Goal: Find specific page/section: Find specific page/section

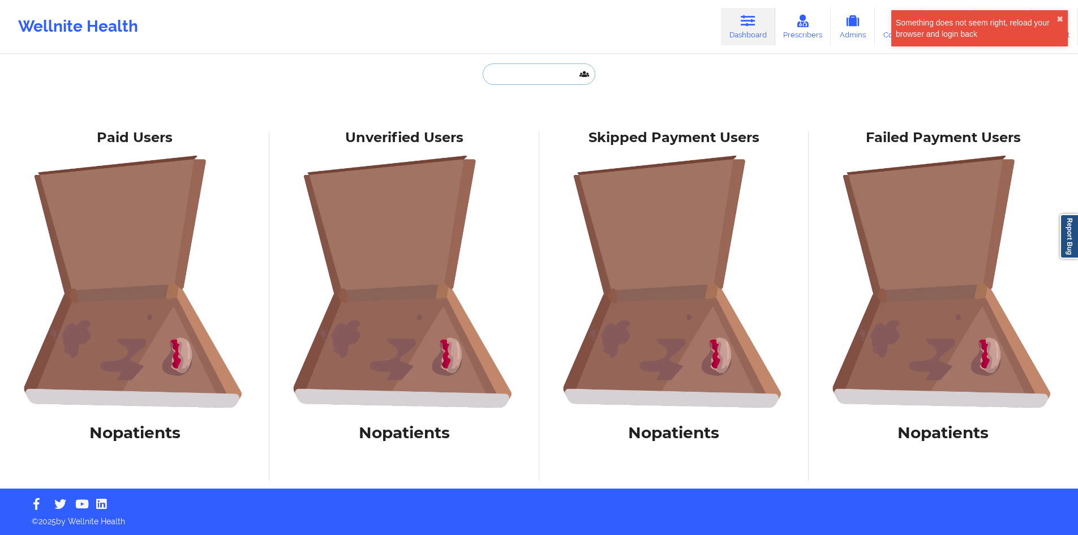
click at [532, 75] on input "text" at bounding box center [539, 74] width 112 height 22
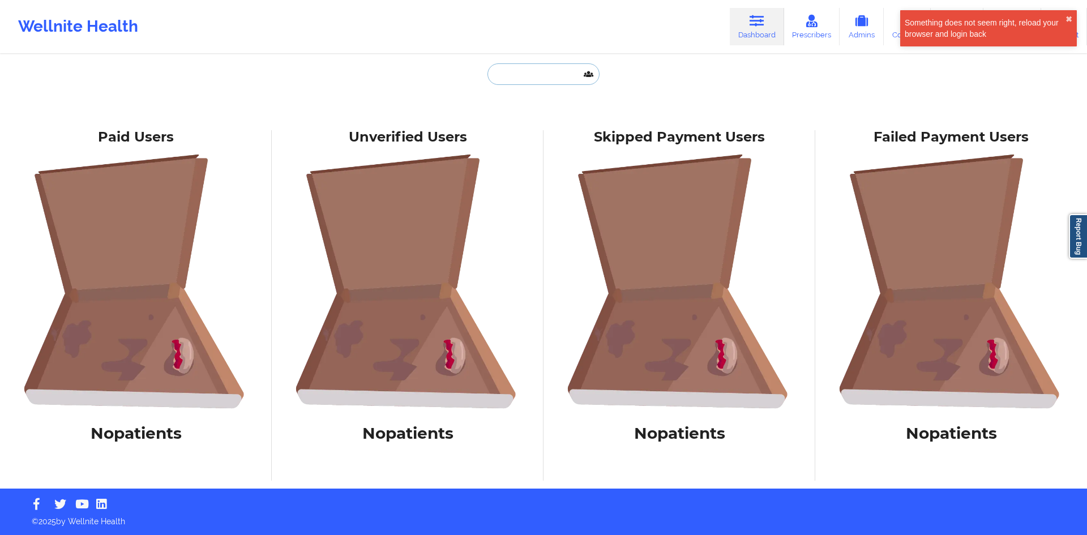
paste input "[PERSON_NAME]"
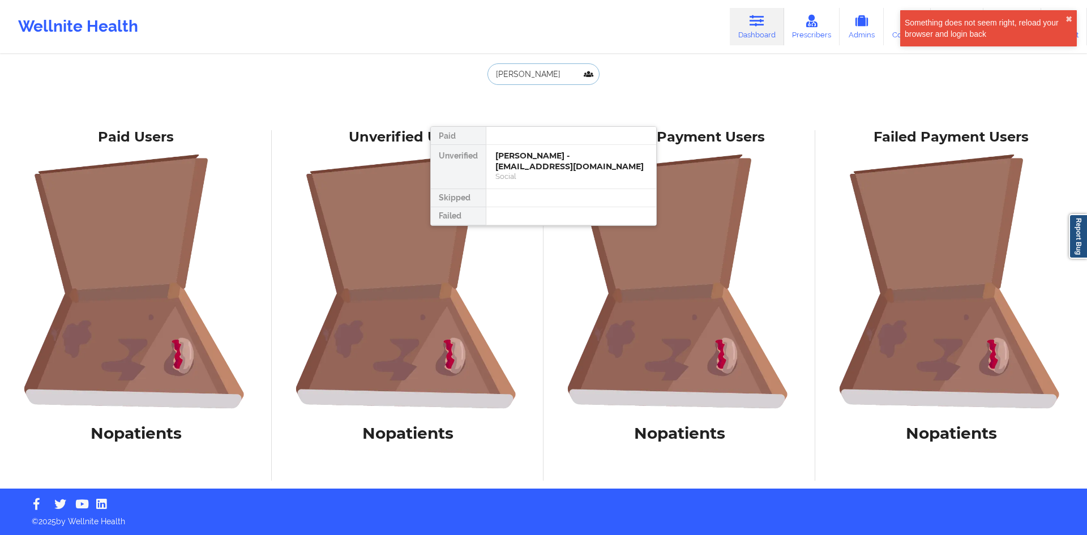
paste input "[PERSON_NAME]"
type input "[PERSON_NAME]"
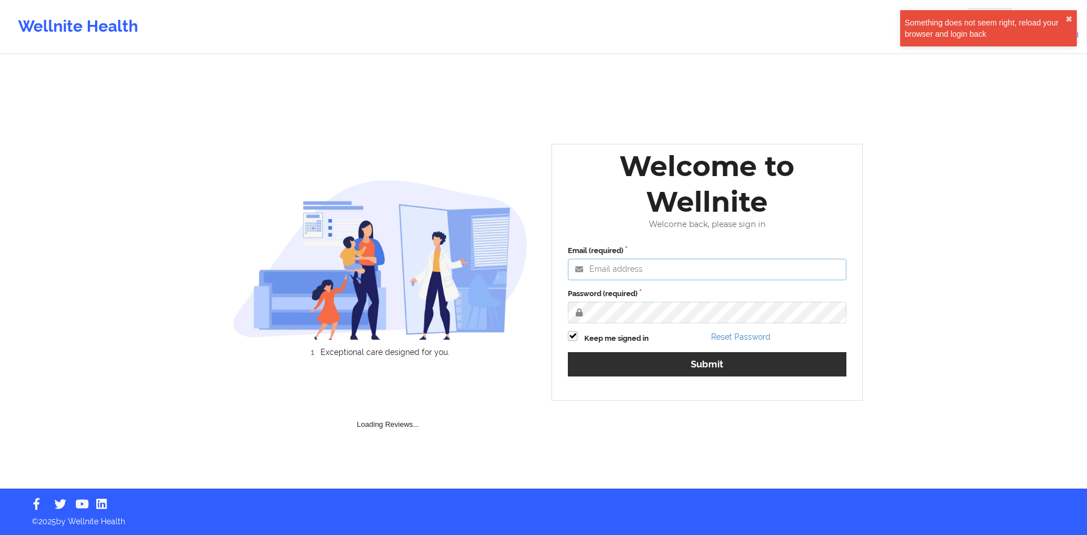
type input "utkarsh.pandey@wellnite.com"
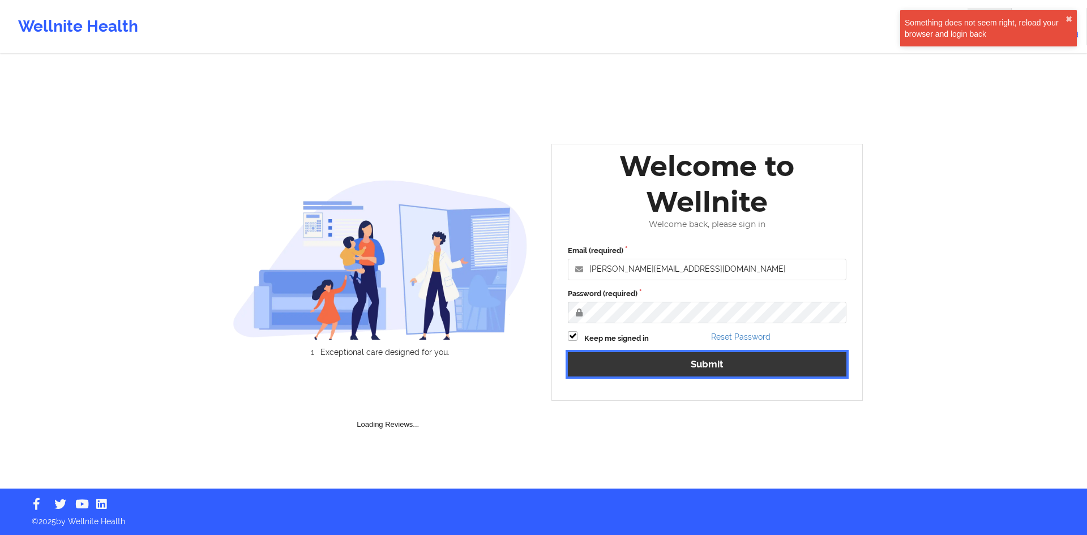
click at [614, 370] on button "Submit" at bounding box center [707, 364] width 278 height 24
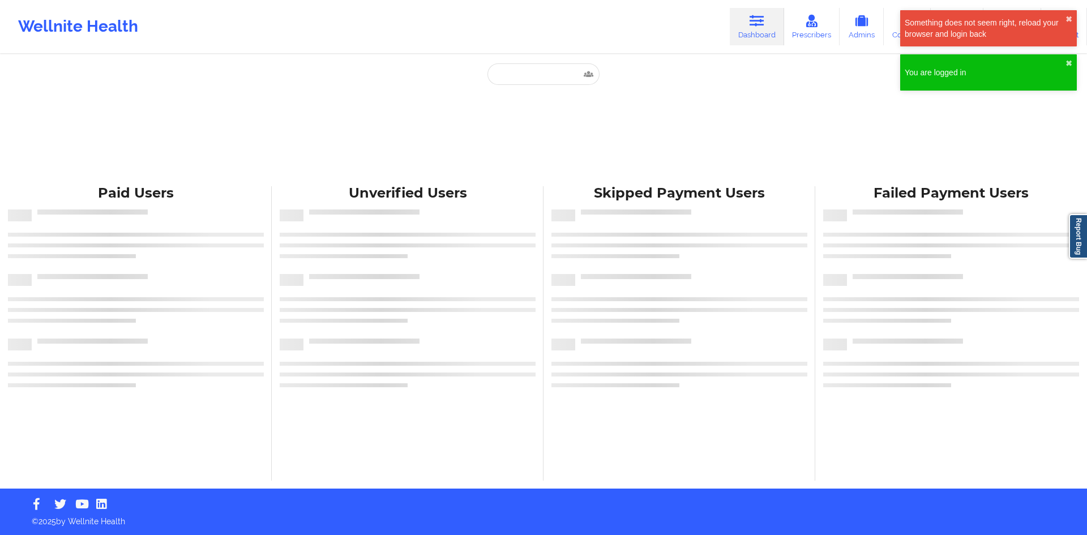
click at [525, 85] on div "Paid Unverified Skipped Failed" at bounding box center [543, 120] width 226 height 115
click at [526, 81] on input "text" at bounding box center [543, 74] width 112 height 22
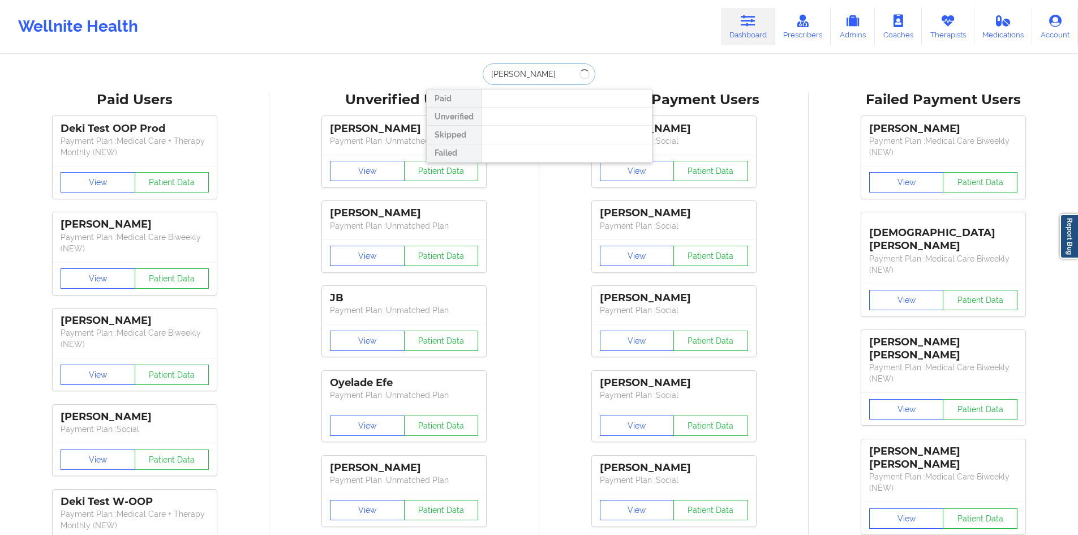
paste input "[PERSON_NAME]"
click at [503, 71] on input "sheely DILORENZO" at bounding box center [539, 74] width 112 height 22
click at [513, 68] on input "sheely DILORENZO" at bounding box center [539, 74] width 112 height 22
click at [501, 68] on input "sheely DILORENZO" at bounding box center [539, 74] width 112 height 22
type input "shelly DILORENZO"
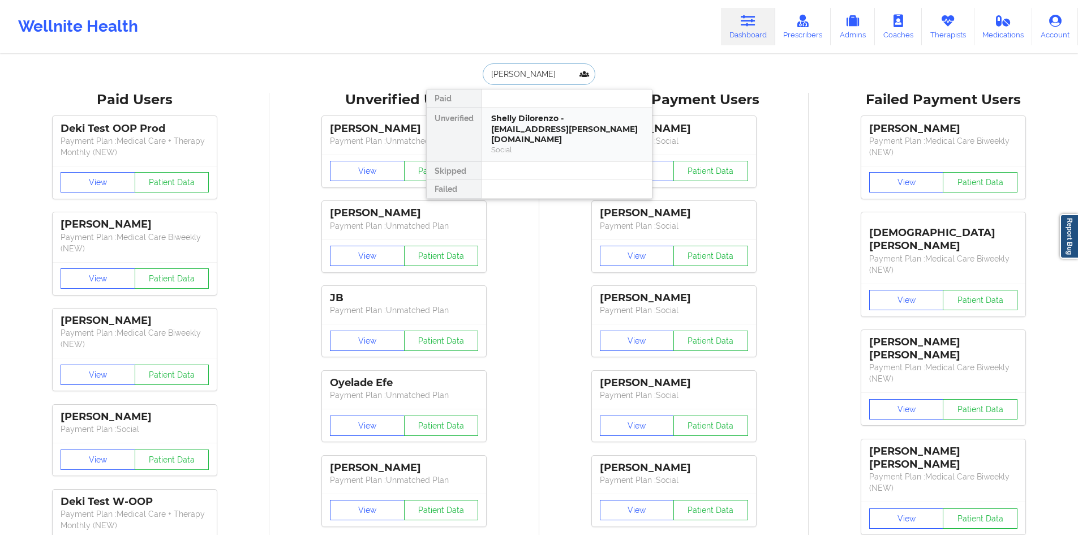
click at [539, 122] on div "Shelly Dilorenzo - sheldon.dilorenzo@icloud.com" at bounding box center [567, 129] width 152 height 32
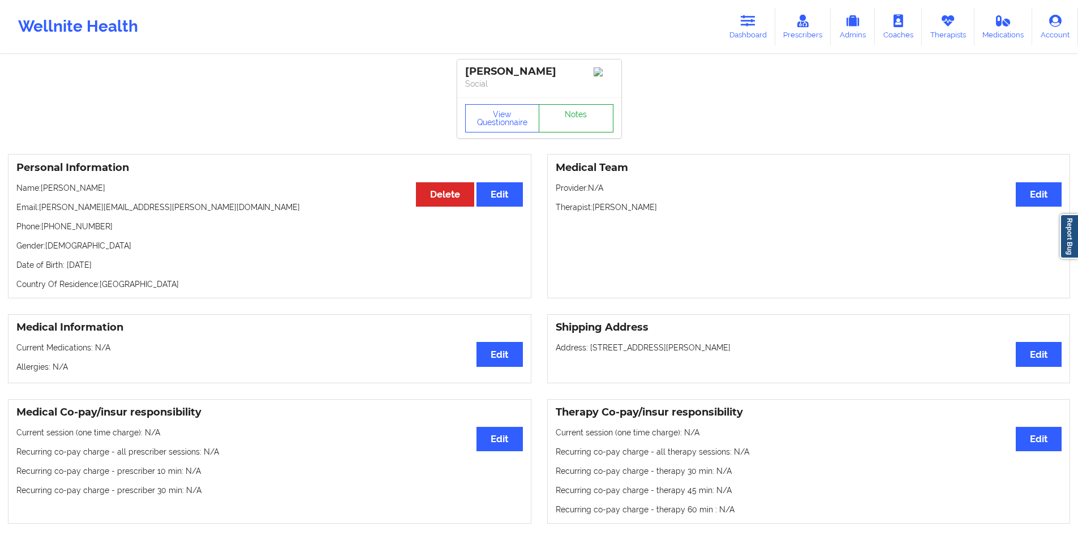
click at [568, 123] on link "Notes" at bounding box center [576, 118] width 75 height 28
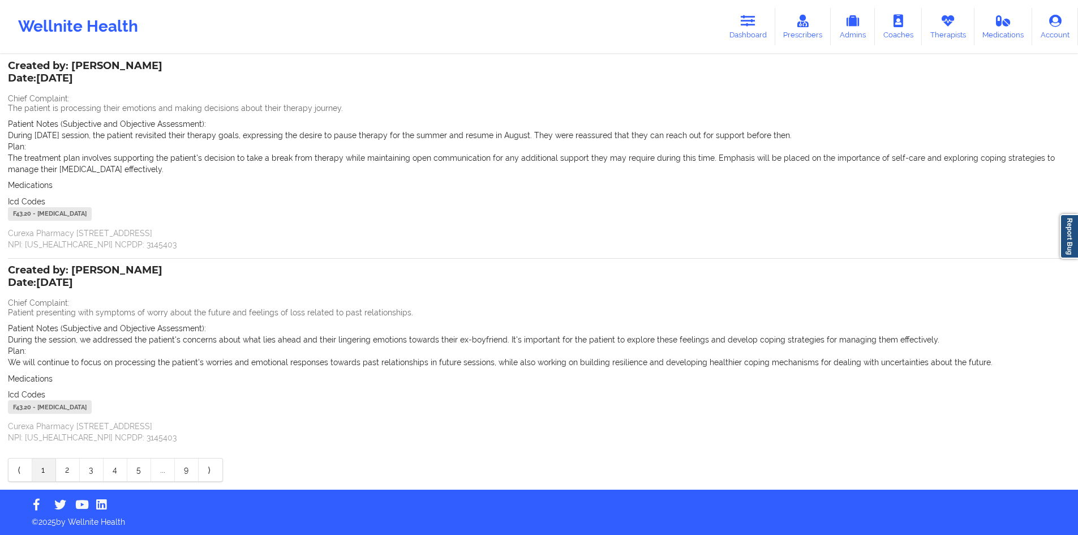
scroll to position [66, 0]
click at [189, 466] on link "9" at bounding box center [187, 469] width 24 height 23
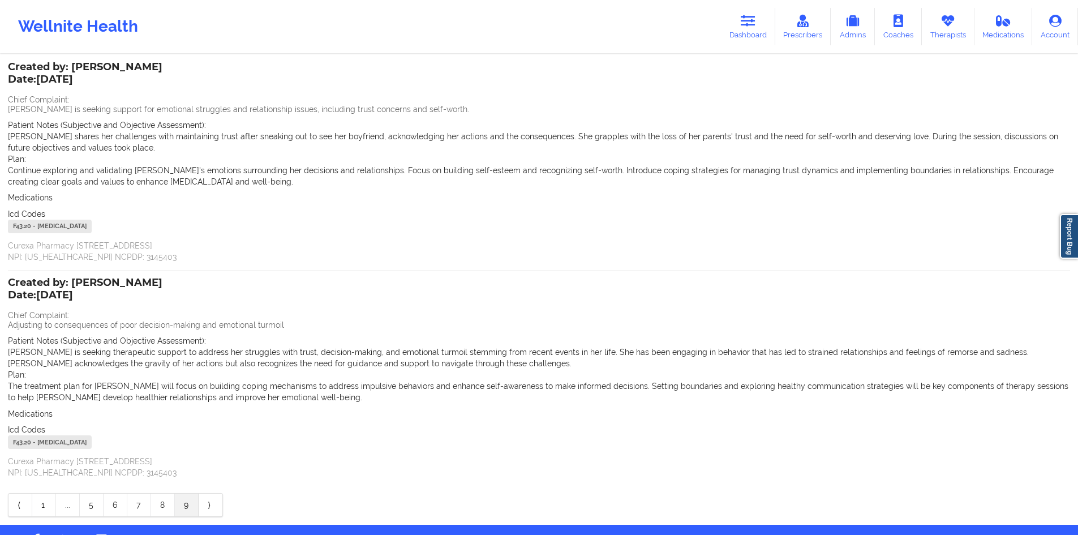
scroll to position [100, 0]
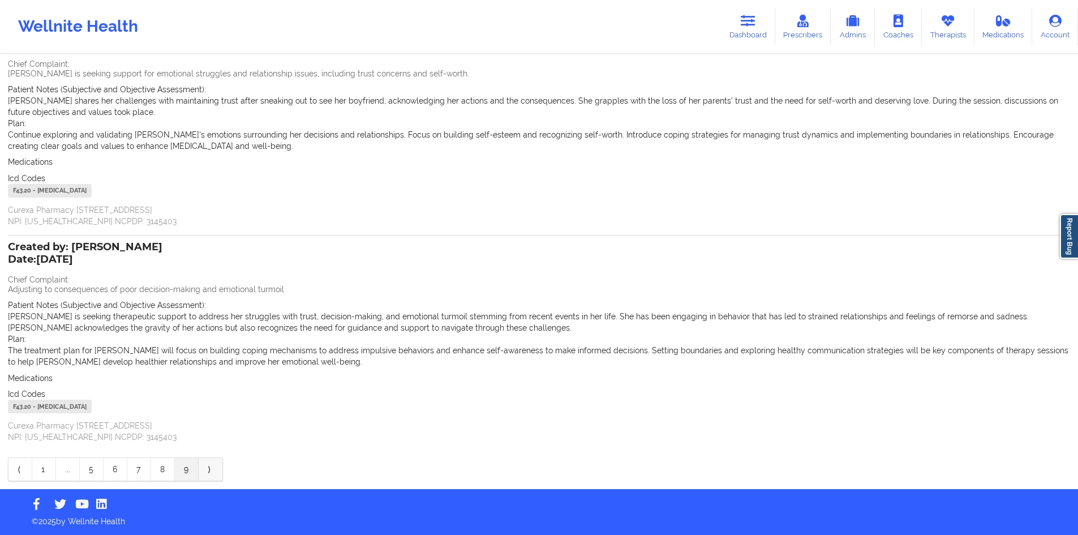
click at [212, 471] on link "⟩" at bounding box center [211, 469] width 24 height 23
click at [174, 466] on link "8" at bounding box center [163, 469] width 24 height 23
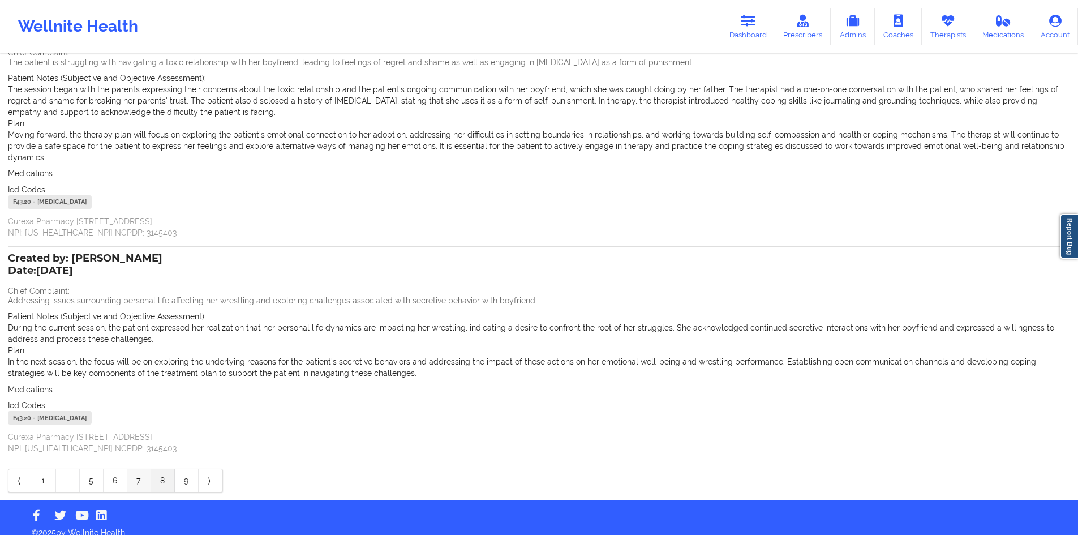
click at [145, 470] on link "7" at bounding box center [139, 480] width 24 height 23
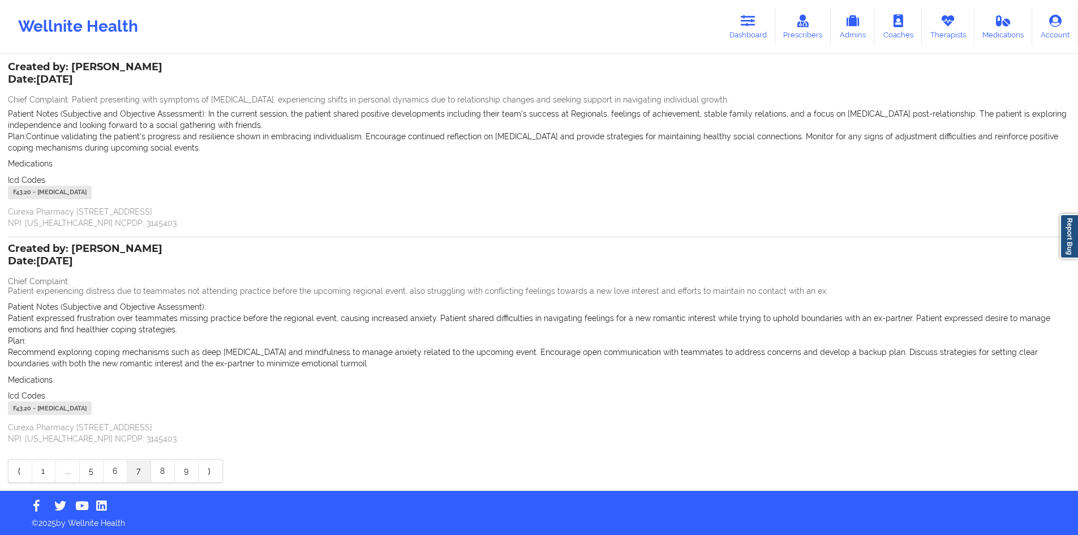
scroll to position [66, 0]
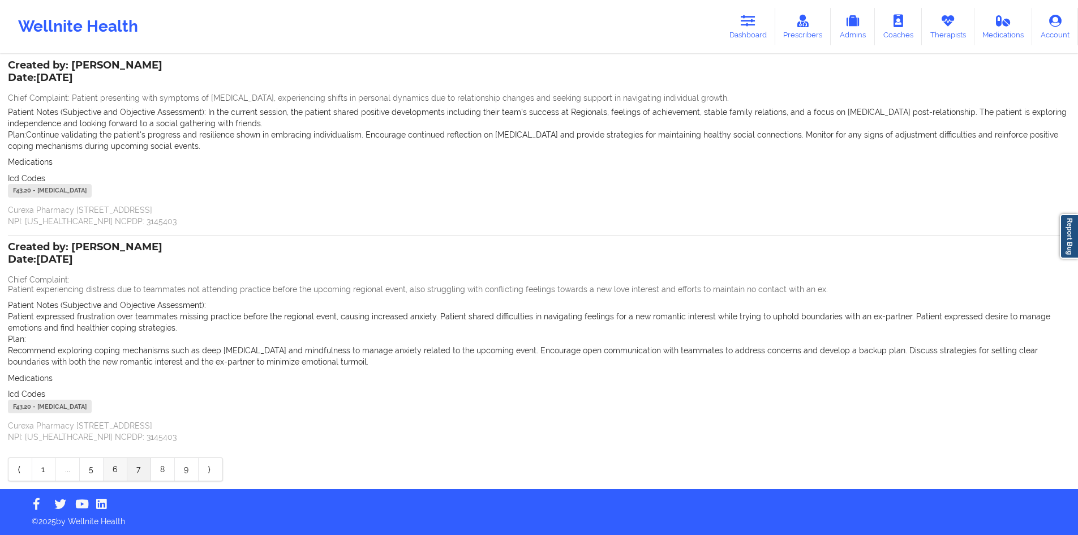
click at [117, 466] on link "6" at bounding box center [116, 469] width 24 height 23
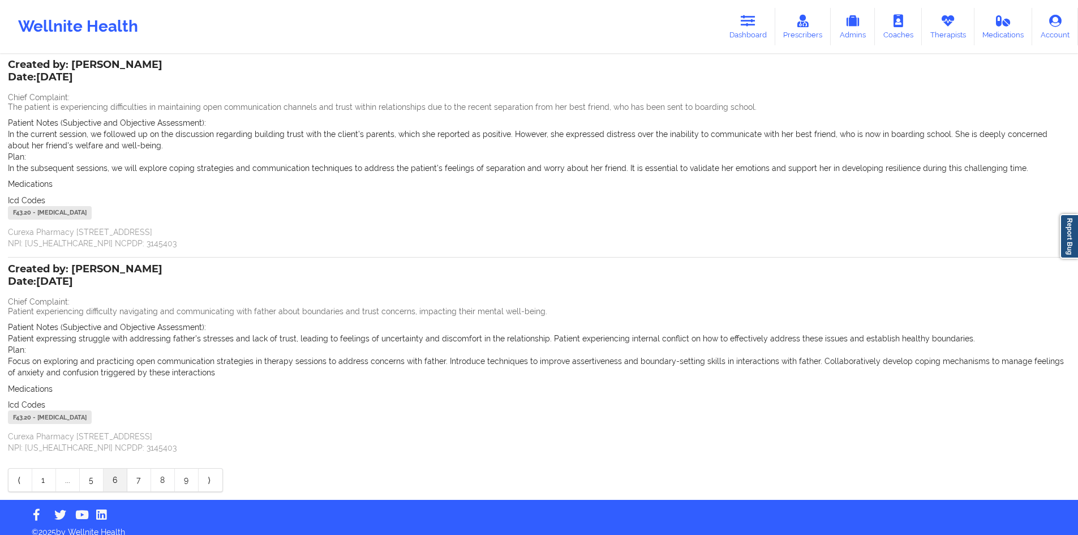
scroll to position [77, 0]
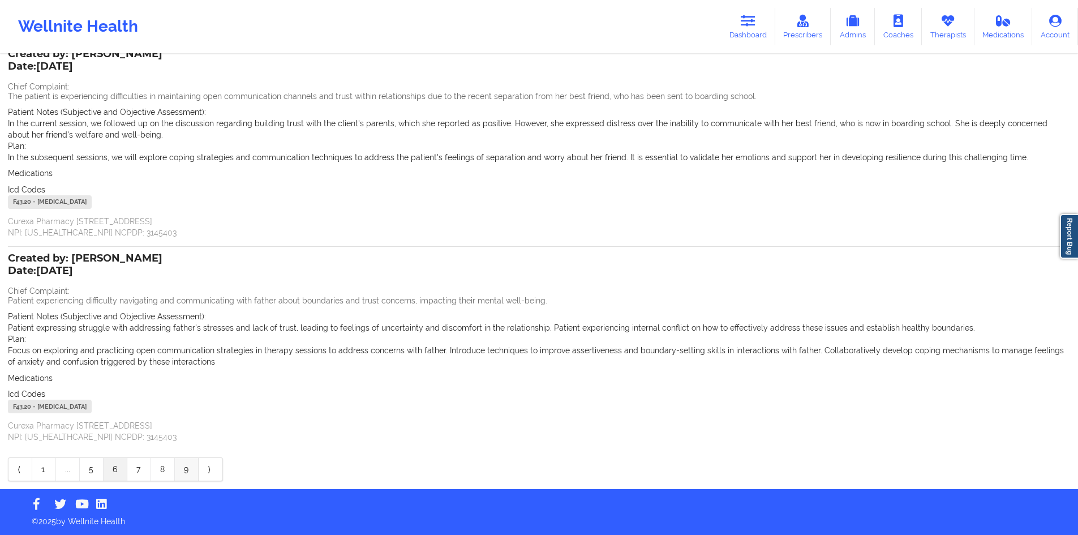
click at [190, 471] on link "9" at bounding box center [187, 469] width 24 height 23
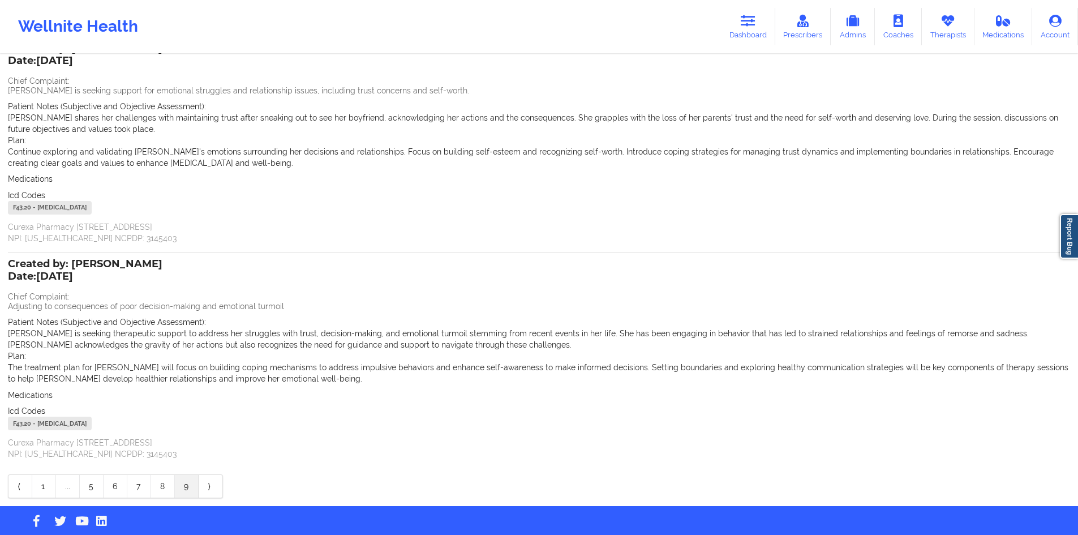
scroll to position [100, 0]
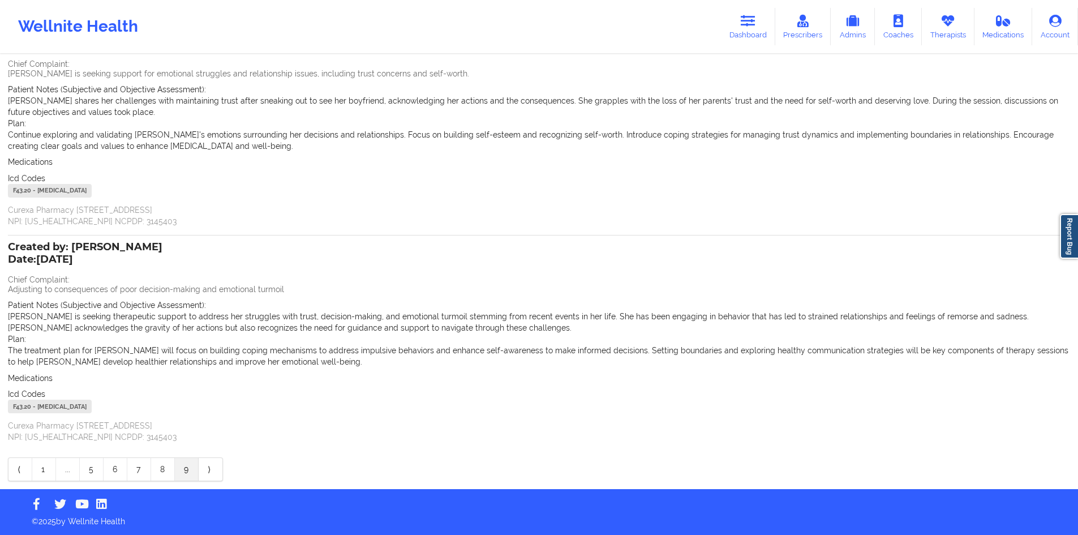
click at [25, 410] on div "F43.20 - Adjustment Disorder, Unspecified" at bounding box center [50, 407] width 84 height 14
copy div "F43.20"
click at [27, 410] on div "F43.20 - Adjustment Disorder, Unspecified" at bounding box center [50, 407] width 84 height 14
drag, startPoint x: 32, startPoint y: 410, endPoint x: 8, endPoint y: 405, distance: 24.2
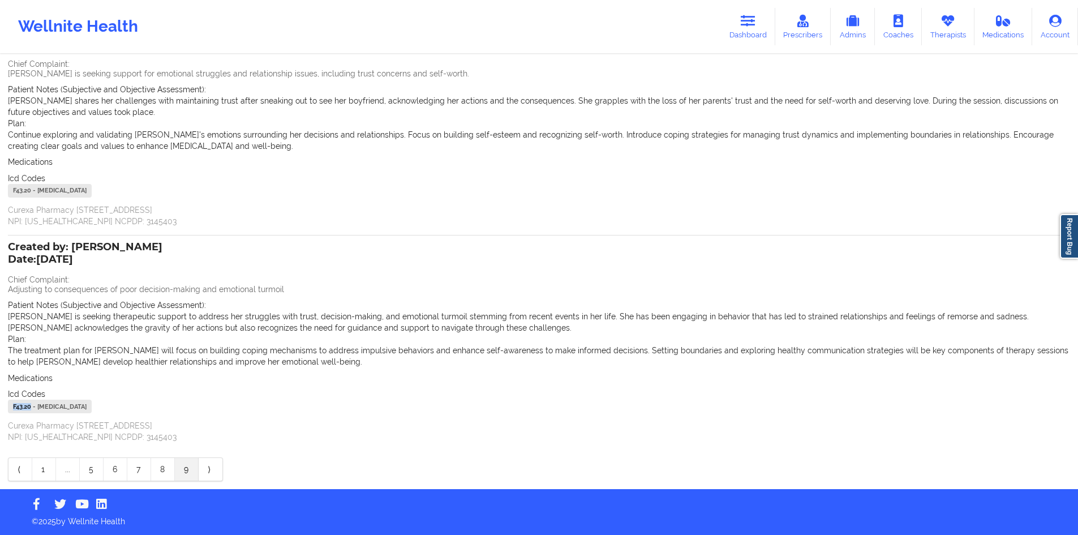
click at [8, 405] on div "F43.20 - Adjustment Disorder, Unspecified" at bounding box center [50, 407] width 84 height 14
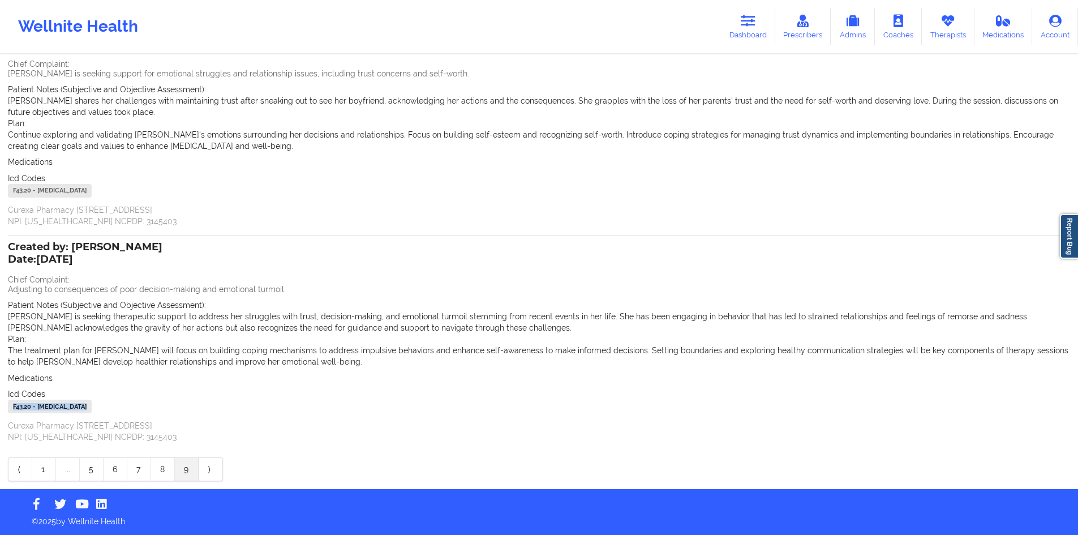
click at [12, 405] on div "F43.20 - Adjustment Disorder, Unspecified" at bounding box center [50, 407] width 84 height 14
click at [16, 406] on div "F43.20 - Adjustment Disorder, Unspecified" at bounding box center [50, 407] width 84 height 14
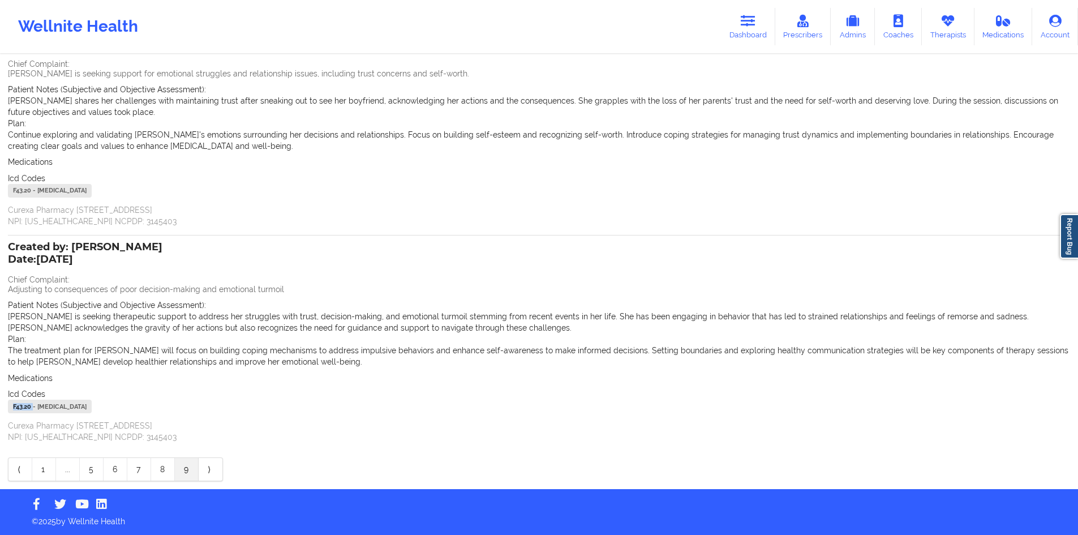
click at [16, 406] on div "F43.20 - Adjustment Disorder, Unspecified" at bounding box center [50, 407] width 84 height 14
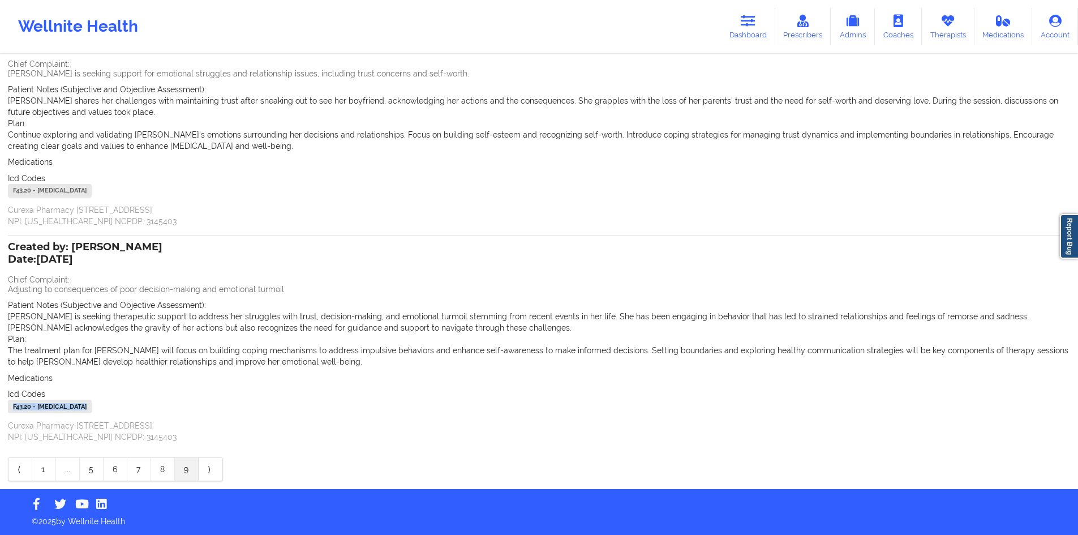
click at [16, 406] on div "F43.20 - Adjustment Disorder, Unspecified" at bounding box center [50, 407] width 84 height 14
